Goal: Task Accomplishment & Management: Manage account settings

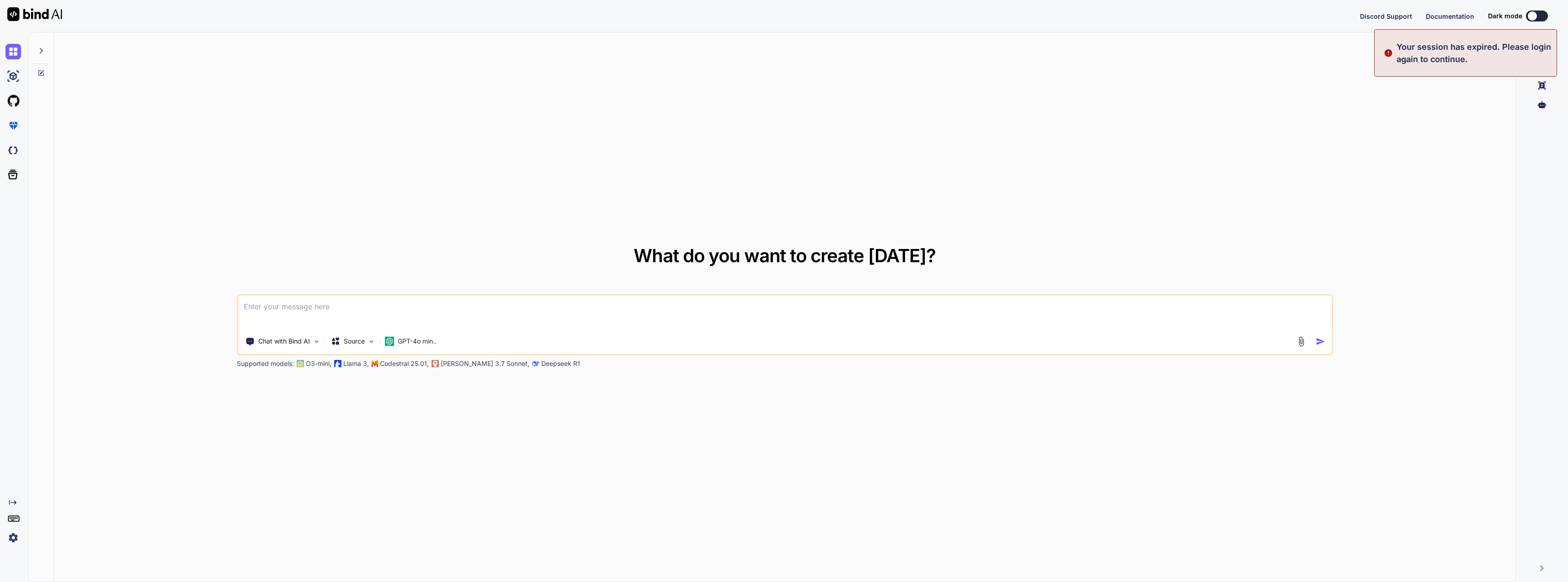
type textarea "x"
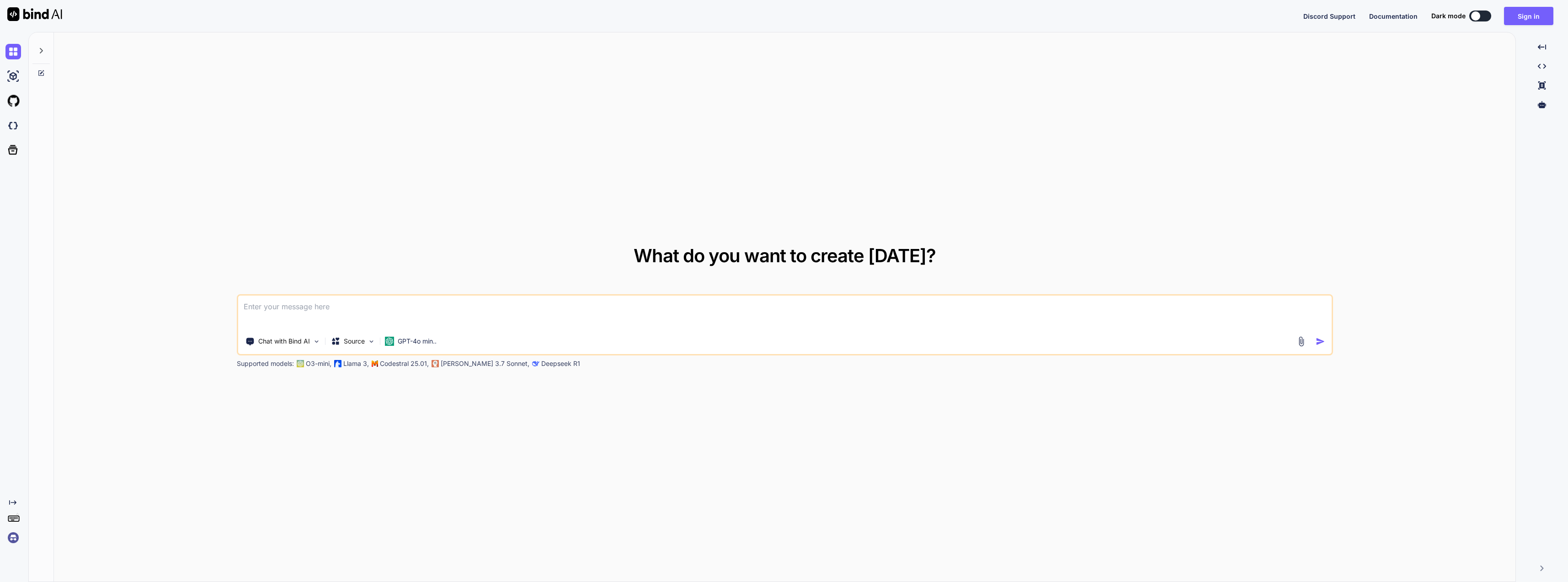
click at [1513, 6] on div "Discord Support Documentation Dark mode Sign in Created with Pixso." at bounding box center [784, 16] width 1568 height 32
click at [1519, 13] on button "Sign in" at bounding box center [1528, 16] width 49 height 18
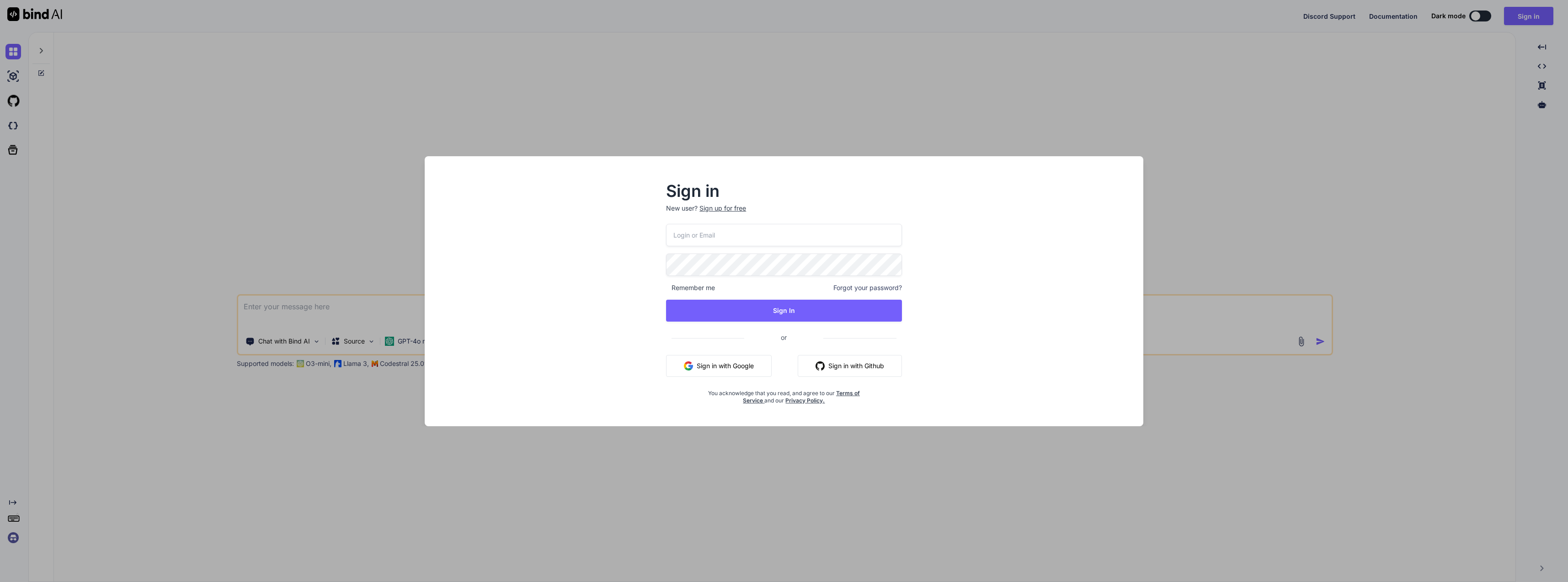
click at [869, 242] on input "email" at bounding box center [784, 235] width 236 height 23
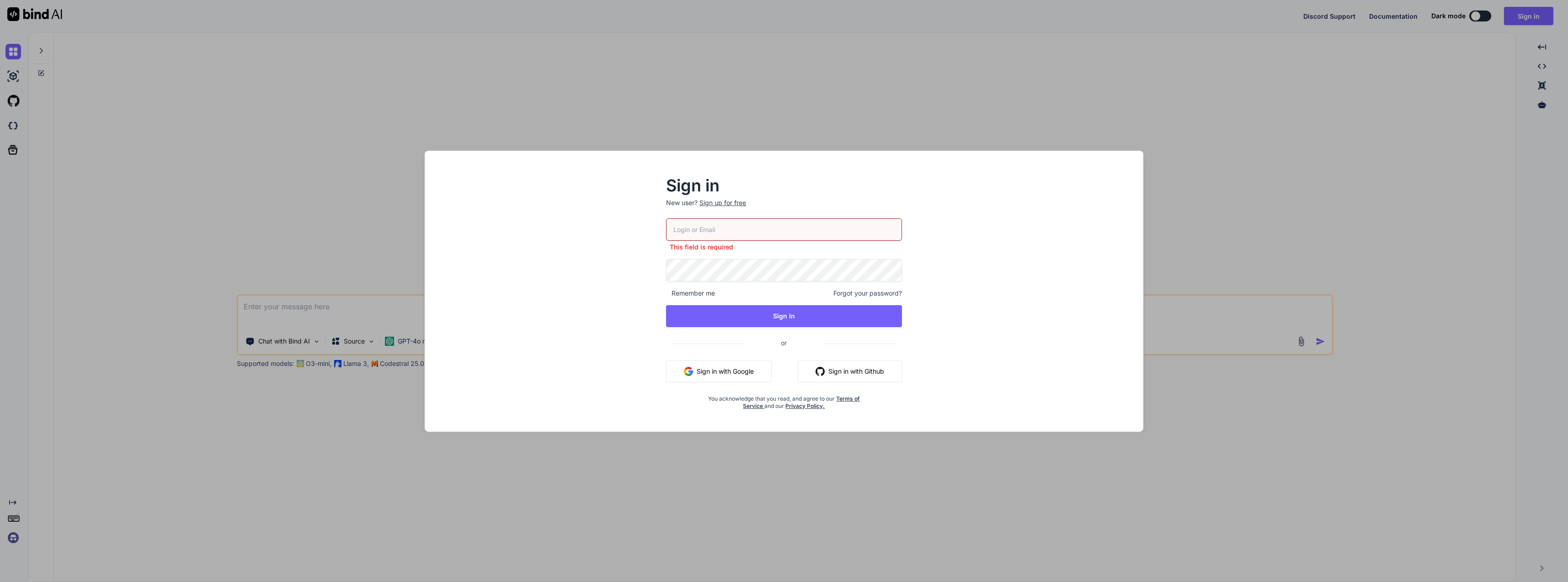
type input "[EMAIL_ADDRESS][DOMAIN_NAME]"
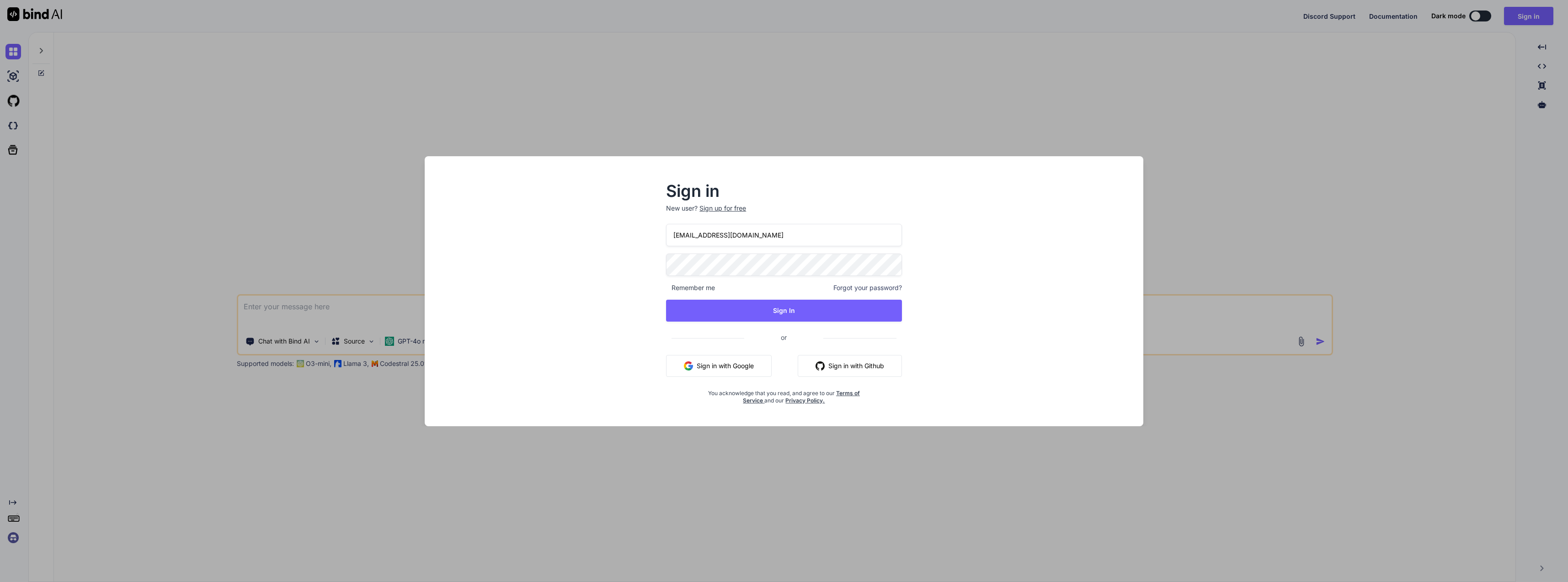
click at [820, 326] on div "[EMAIL_ADDRESS][DOMAIN_NAME] Remember me Forgot your password? Sign In or Sign …" at bounding box center [784, 314] width 236 height 181
click at [814, 316] on button "Sign In" at bounding box center [784, 311] width 236 height 22
